Goal: Download file/media

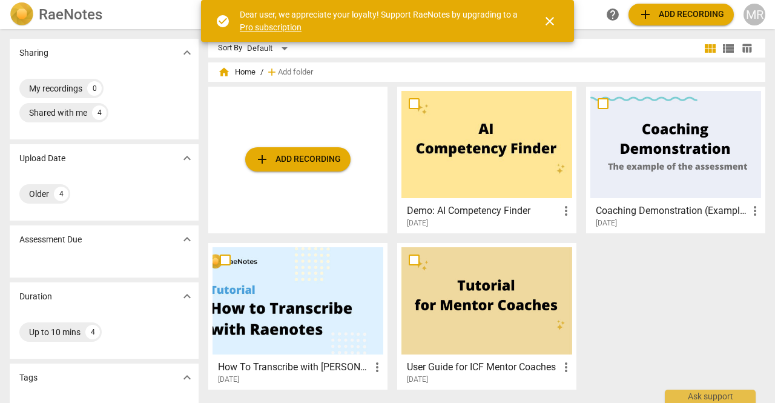
click at [242, 118] on div "add Add recording" at bounding box center [297, 160] width 179 height 147
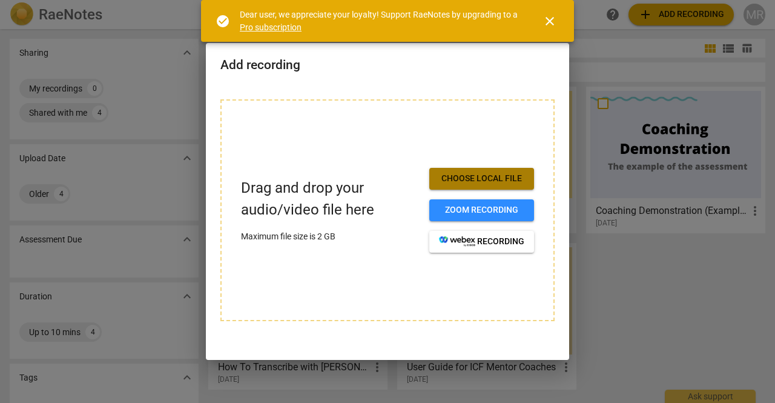
click at [463, 176] on span "Choose local file" at bounding box center [481, 179] width 85 height 12
click at [553, 20] on span "close" at bounding box center [550, 21] width 15 height 15
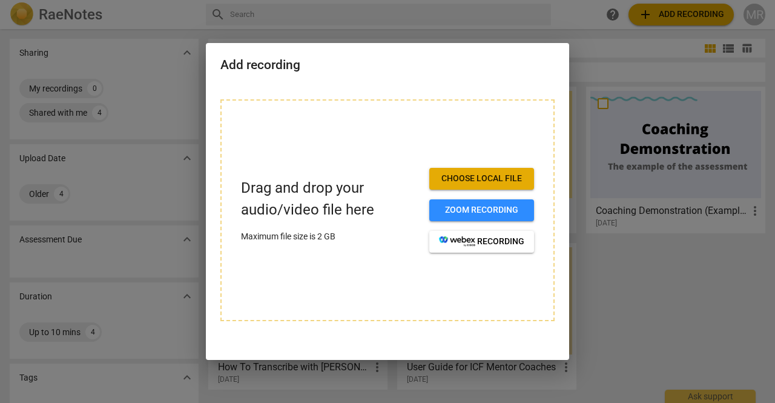
click at [151, 22] on div at bounding box center [387, 201] width 775 height 403
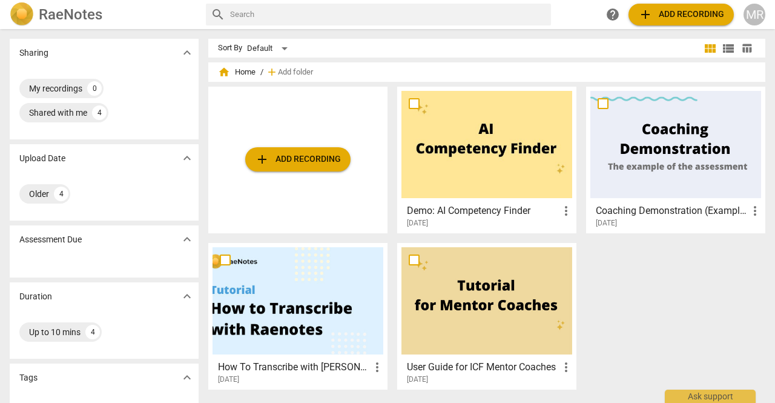
click at [311, 158] on span "add Add recording" at bounding box center [298, 159] width 86 height 15
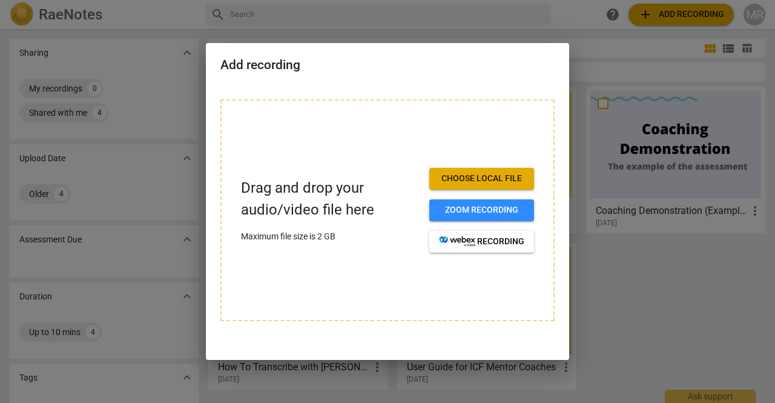
click at [535, 18] on div at bounding box center [387, 201] width 775 height 403
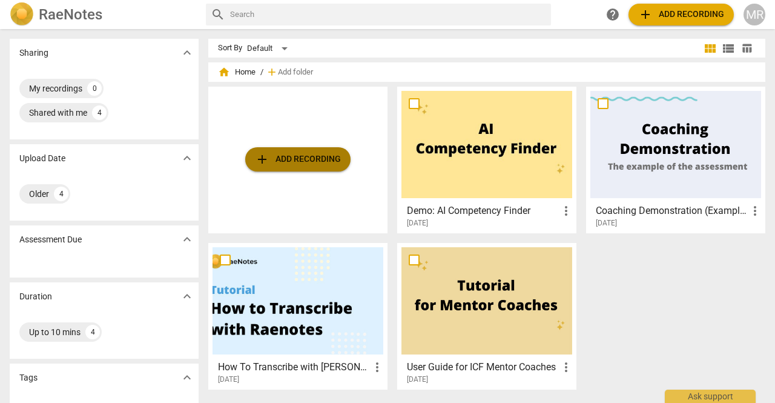
click at [292, 165] on span "add Add recording" at bounding box center [298, 159] width 86 height 15
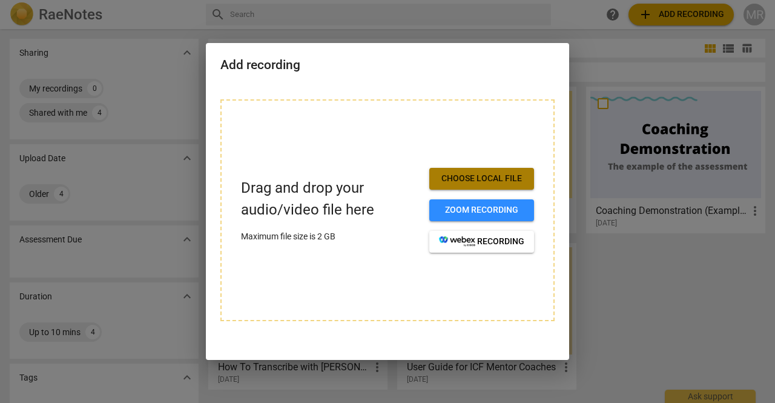
click at [473, 185] on button "Choose local file" at bounding box center [482, 179] width 105 height 22
click at [474, 181] on span "Choose local file" at bounding box center [481, 179] width 85 height 12
click at [466, 184] on span "Choose local file" at bounding box center [481, 179] width 85 height 12
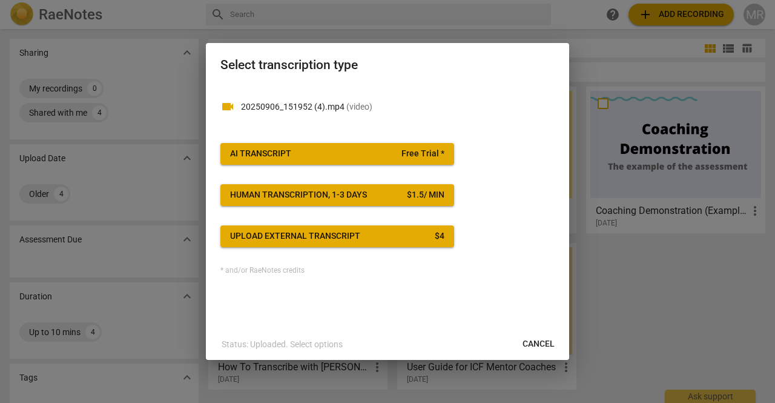
click at [529, 339] on span "Cancel" at bounding box center [539, 344] width 32 height 12
click at [342, 108] on p "20250906_151952 (4).mp4 ( video )" at bounding box center [398, 107] width 314 height 13
click at [318, 156] on span "AI Transcript Free Trial *" at bounding box center [337, 154] width 214 height 12
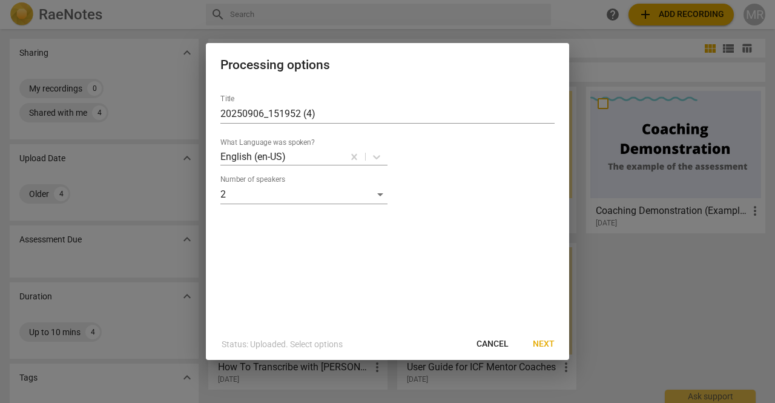
click at [546, 346] on span "Next" at bounding box center [544, 344] width 22 height 12
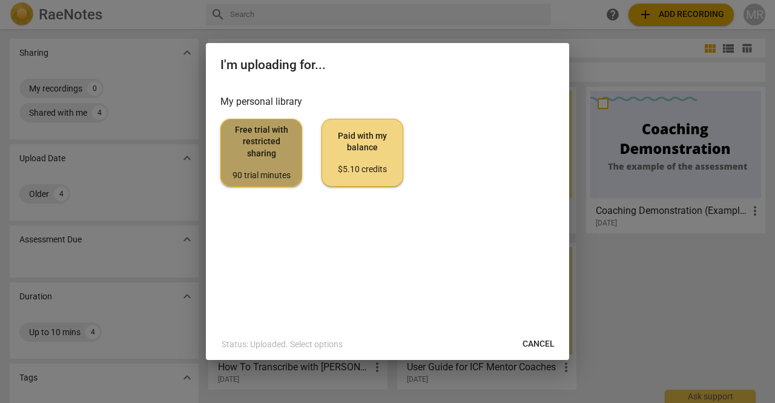
click at [255, 162] on span "Free trial with restricted sharing 90 trial minutes" at bounding box center [261, 152] width 61 height 57
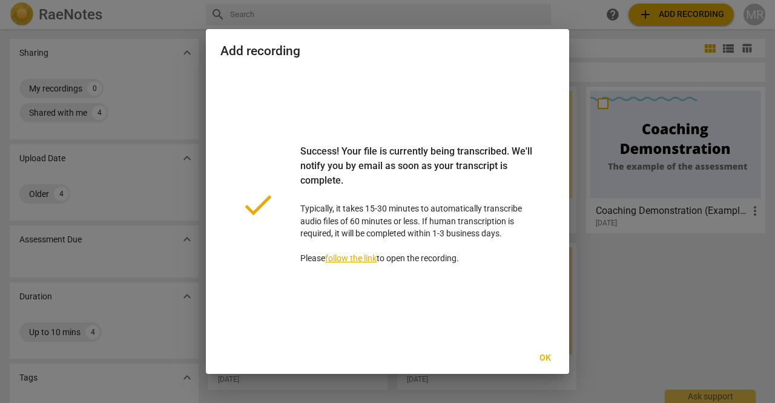
scroll to position [10, 0]
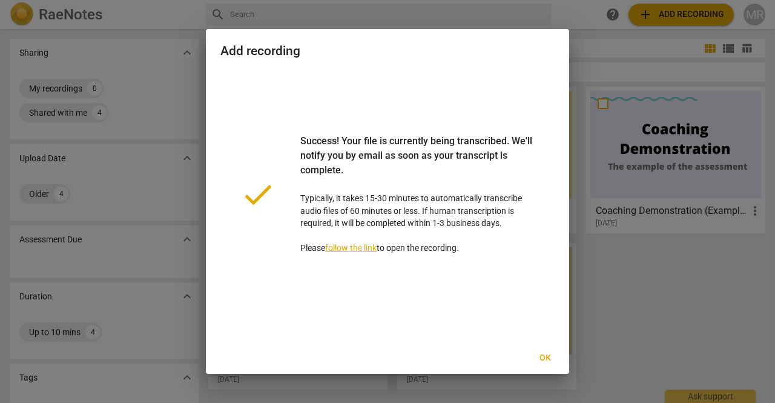
click at [540, 354] on span "Ok" at bounding box center [545, 358] width 19 height 12
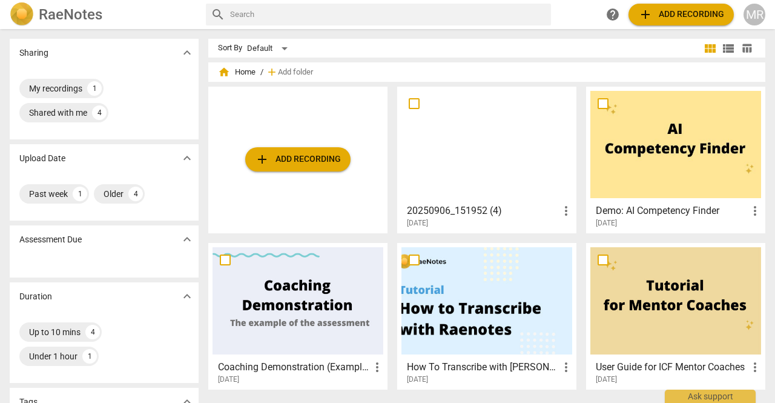
click at [616, 244] on div "User Guide for ICF Mentor Coaches more_vert 2020-06-23" at bounding box center [675, 316] width 179 height 147
click at [477, 161] on div at bounding box center [487, 144] width 171 height 107
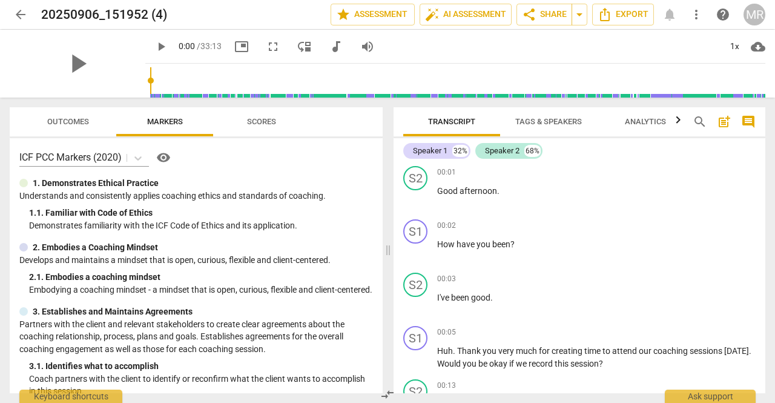
scroll to position [56, 0]
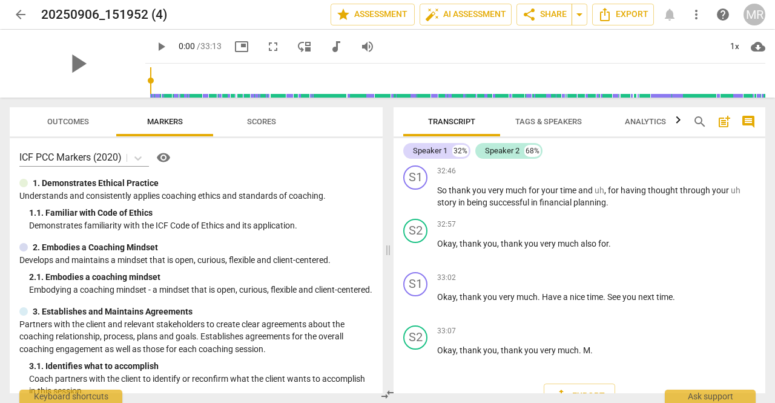
scroll to position [9127, 0]
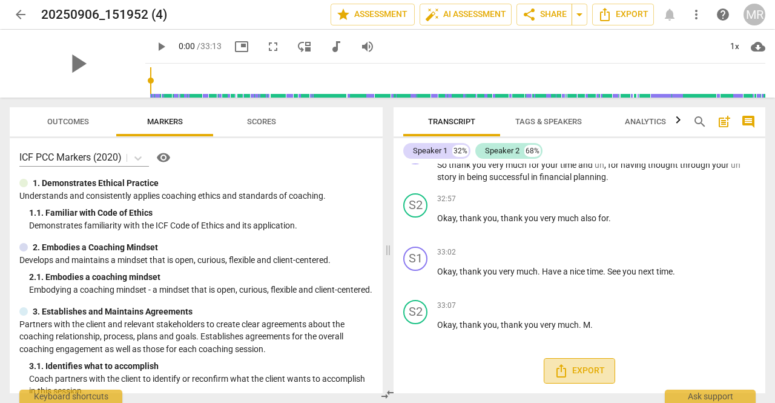
click at [584, 370] on span "Export" at bounding box center [579, 370] width 51 height 15
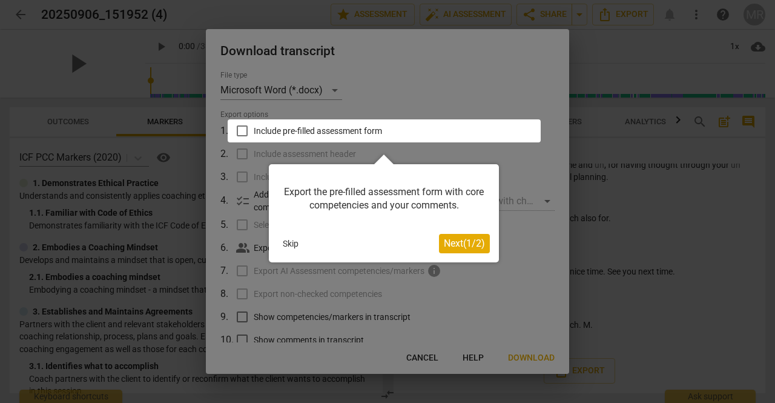
click at [144, 70] on div at bounding box center [387, 201] width 775 height 403
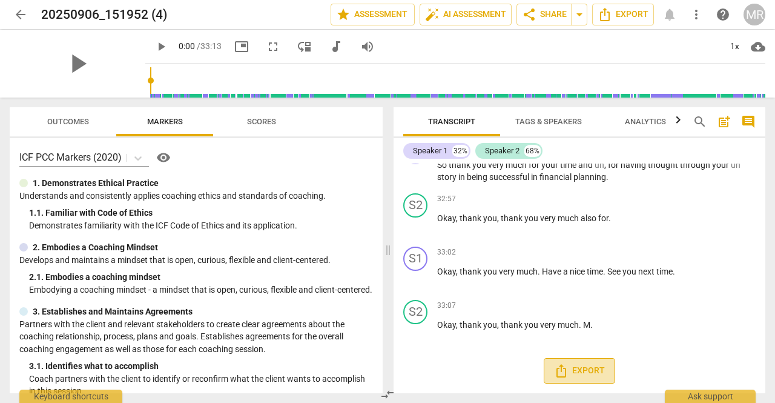
click at [585, 368] on span "Export" at bounding box center [579, 370] width 51 height 15
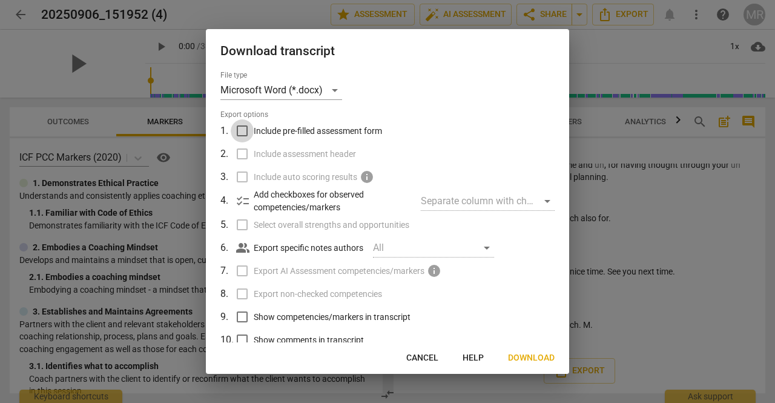
click at [244, 130] on input "Include pre-filled assessment form" at bounding box center [242, 130] width 23 height 23
checkbox input "true"
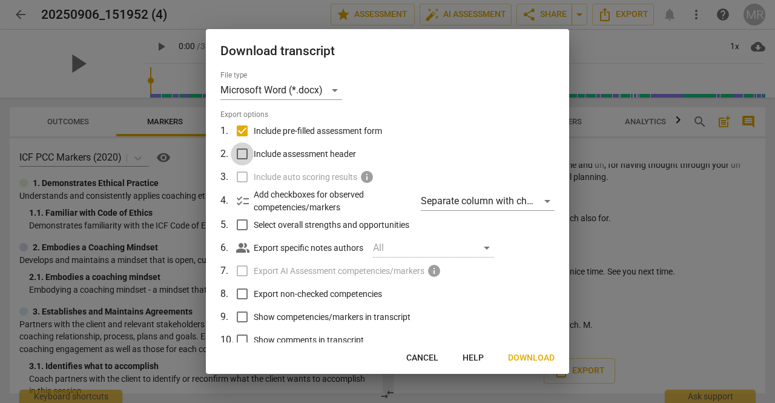
click at [244, 151] on input "Include assessment header" at bounding box center [242, 153] width 23 height 23
checkbox input "true"
click at [242, 224] on input "Select overall strengths and opportunities" at bounding box center [242, 224] width 23 height 23
checkbox input "true"
click at [244, 293] on input "Export non-checked competencies" at bounding box center [242, 293] width 23 height 23
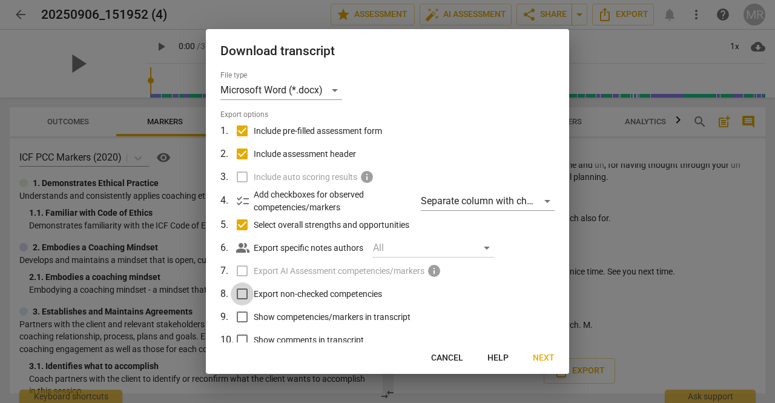
checkbox input "true"
click at [243, 317] on input "Show competencies/markers in transcript" at bounding box center [242, 316] width 23 height 23
checkbox input "true"
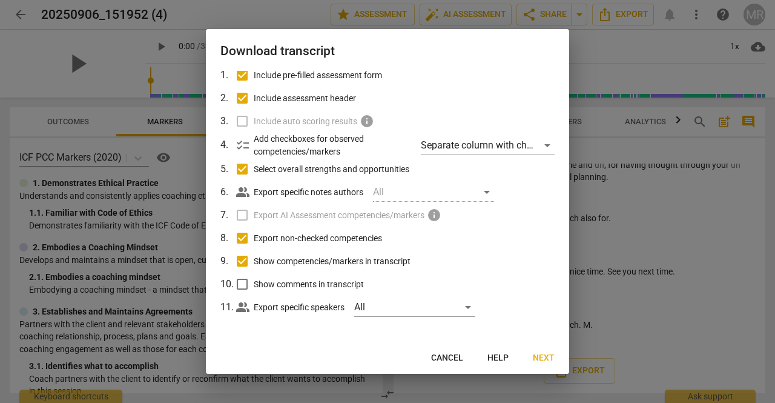
click at [242, 284] on input "Show comments in transcript" at bounding box center [242, 284] width 23 height 23
checkbox input "true"
click at [506, 150] on div "Separate column with check marks" at bounding box center [488, 145] width 134 height 19
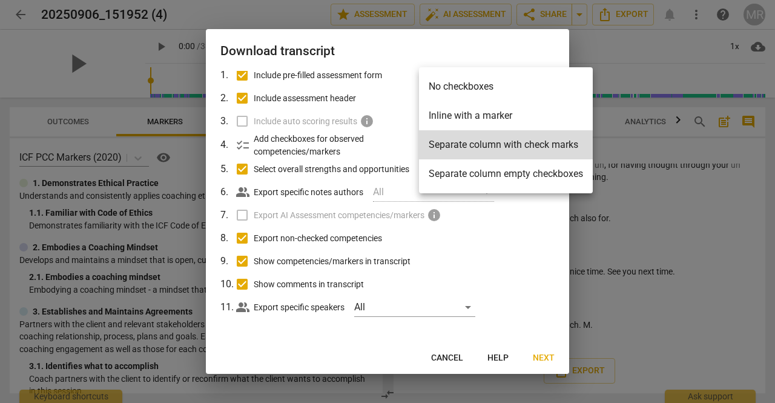
click at [399, 45] on div at bounding box center [387, 201] width 775 height 403
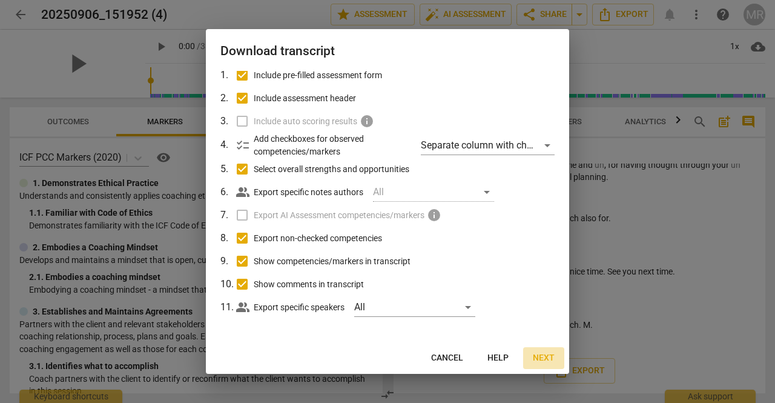
click at [543, 360] on span "Next" at bounding box center [544, 358] width 22 height 12
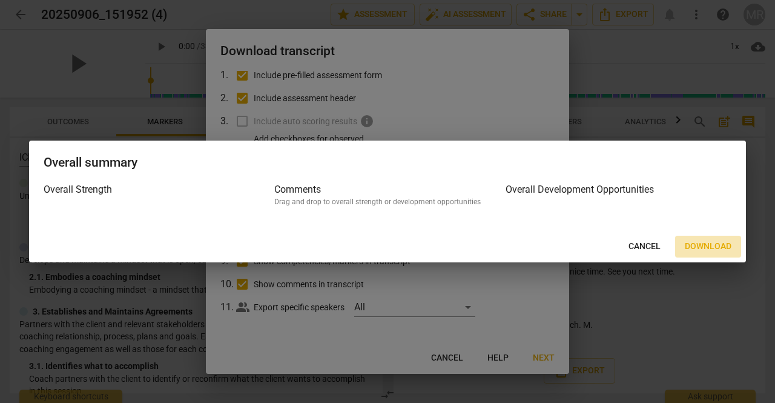
click at [705, 247] on span "Download" at bounding box center [708, 247] width 47 height 12
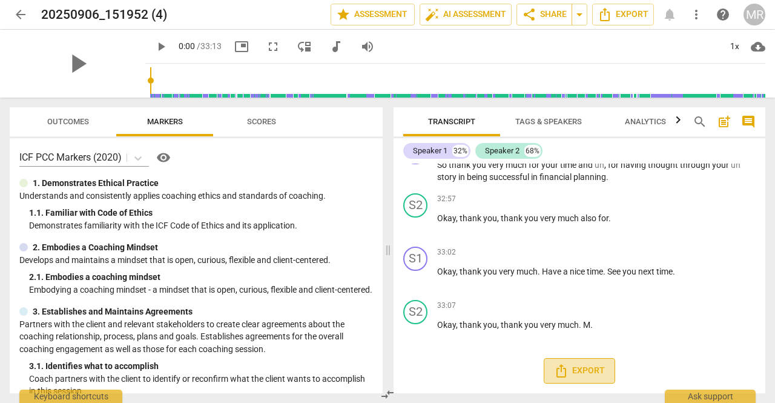
click at [579, 373] on span "Export" at bounding box center [579, 370] width 51 height 15
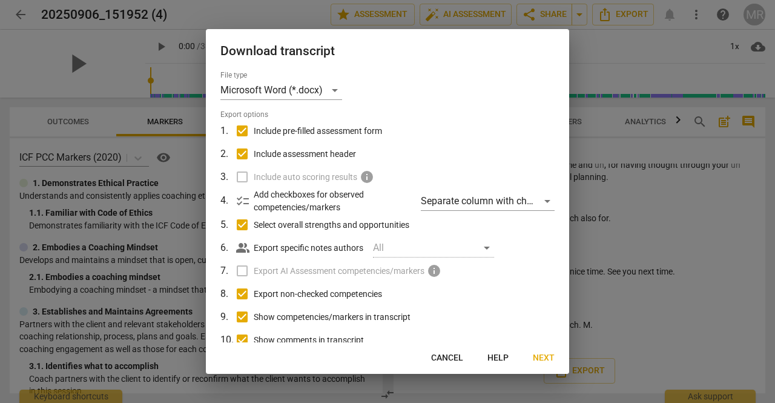
click at [164, 50] on div at bounding box center [387, 201] width 775 height 403
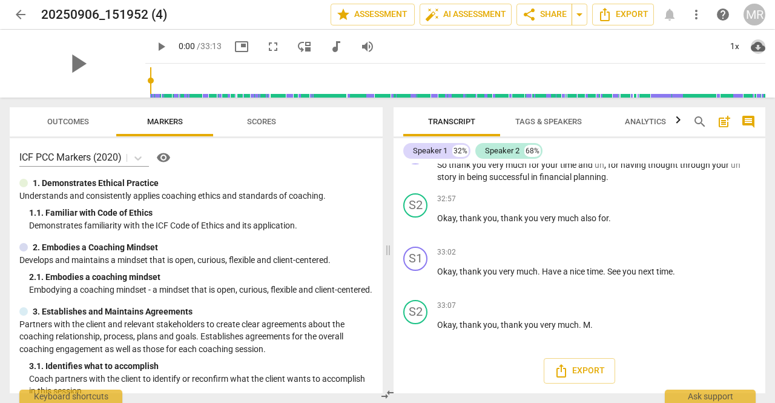
click at [757, 48] on span "cloud_download" at bounding box center [758, 46] width 15 height 15
click at [716, 46] on li "Download audio" at bounding box center [722, 46] width 90 height 29
